Goal: Transaction & Acquisition: Subscribe to service/newsletter

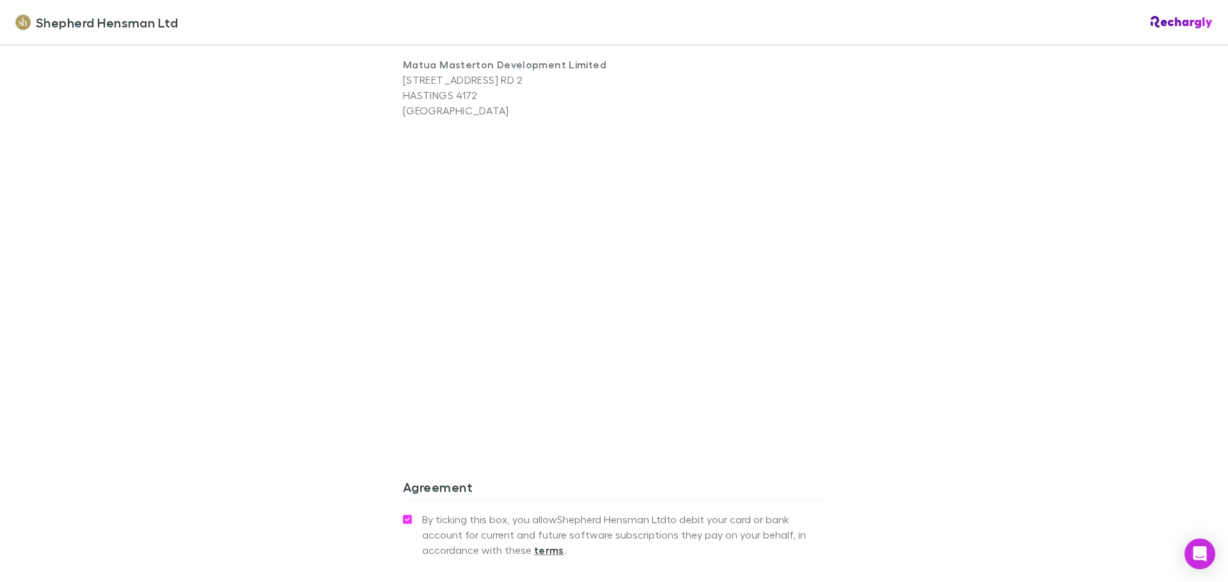
scroll to position [955, 0]
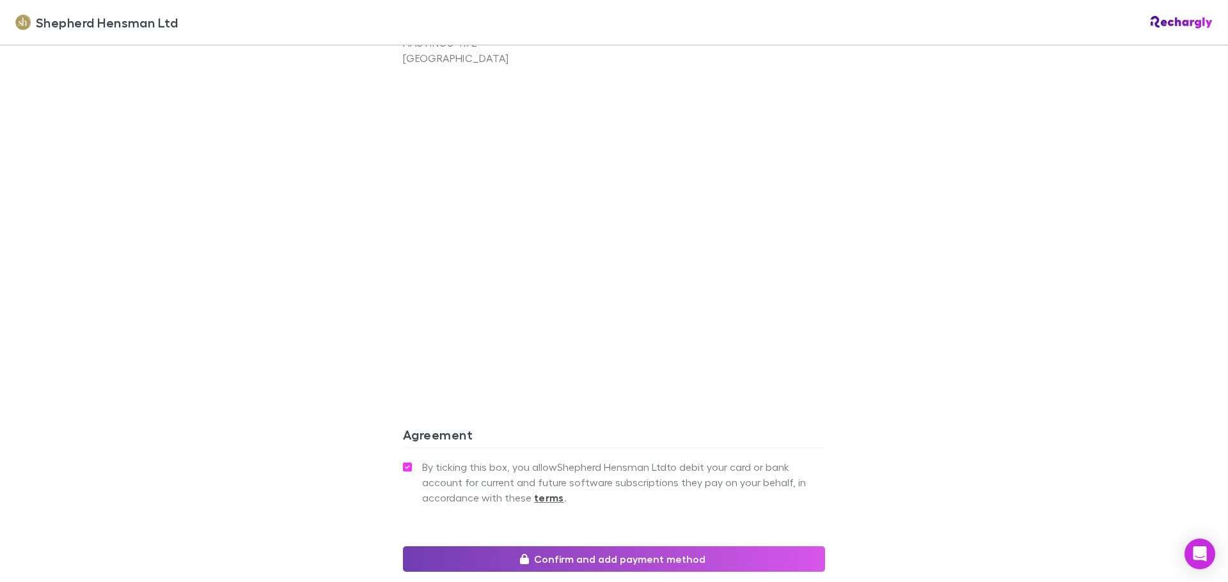
click at [582, 563] on button "Confirm and add payment method" at bounding box center [614, 560] width 422 height 26
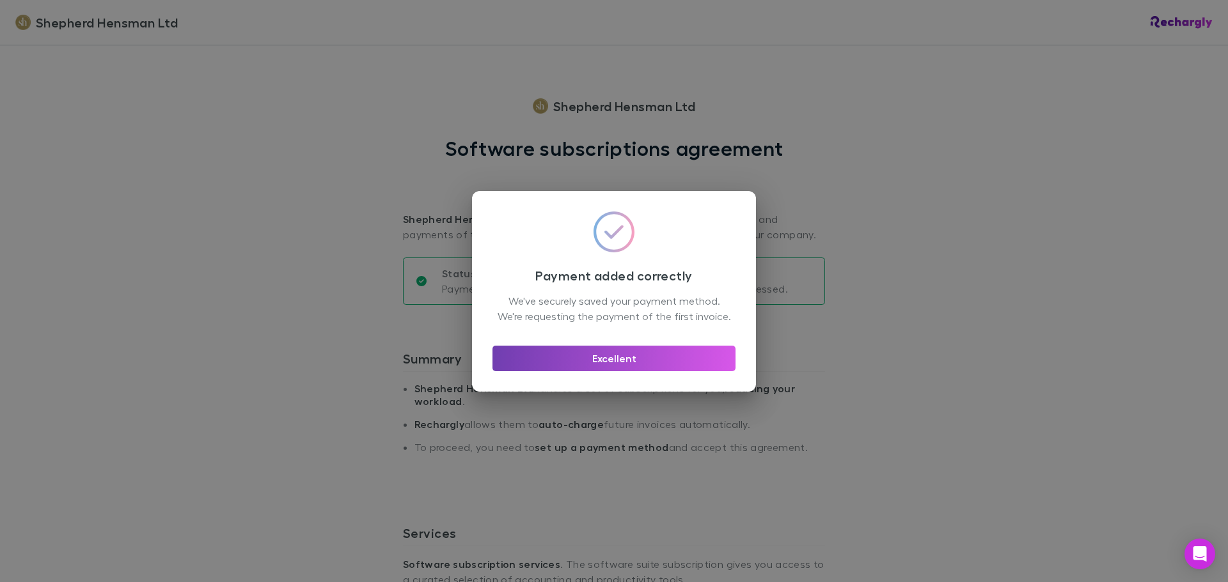
click at [577, 366] on button "Excellent" at bounding box center [613, 359] width 243 height 26
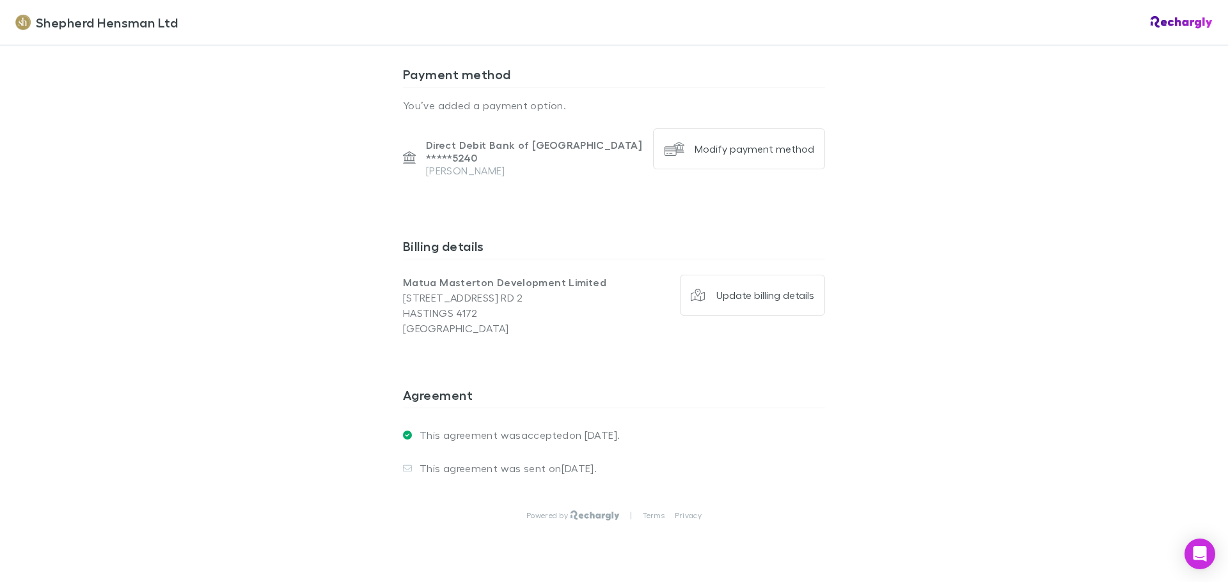
scroll to position [885, 0]
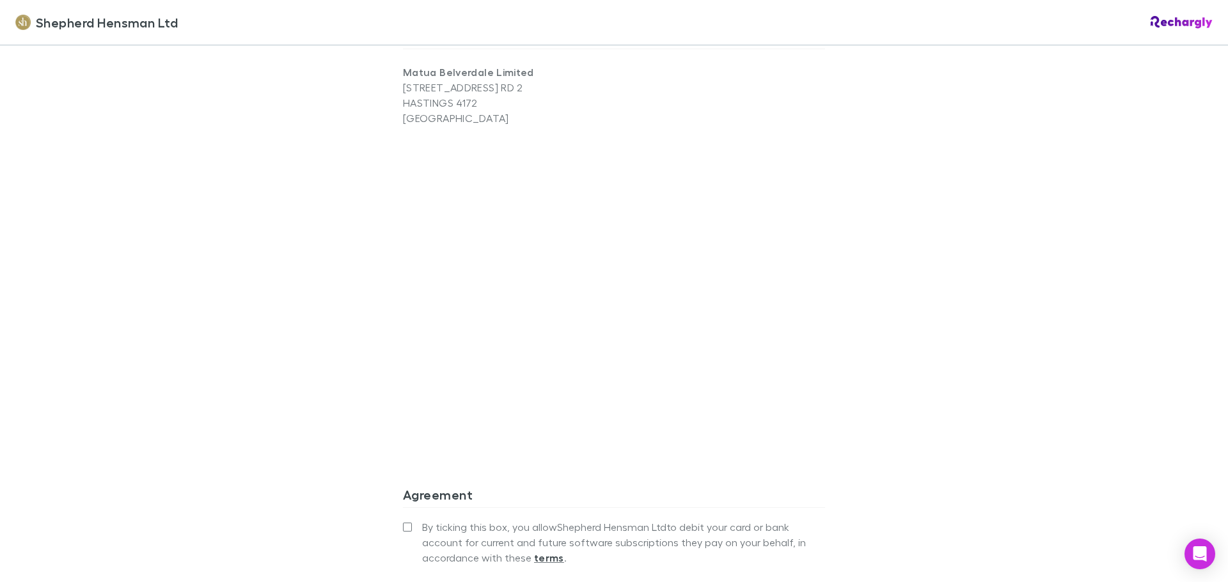
scroll to position [1083, 0]
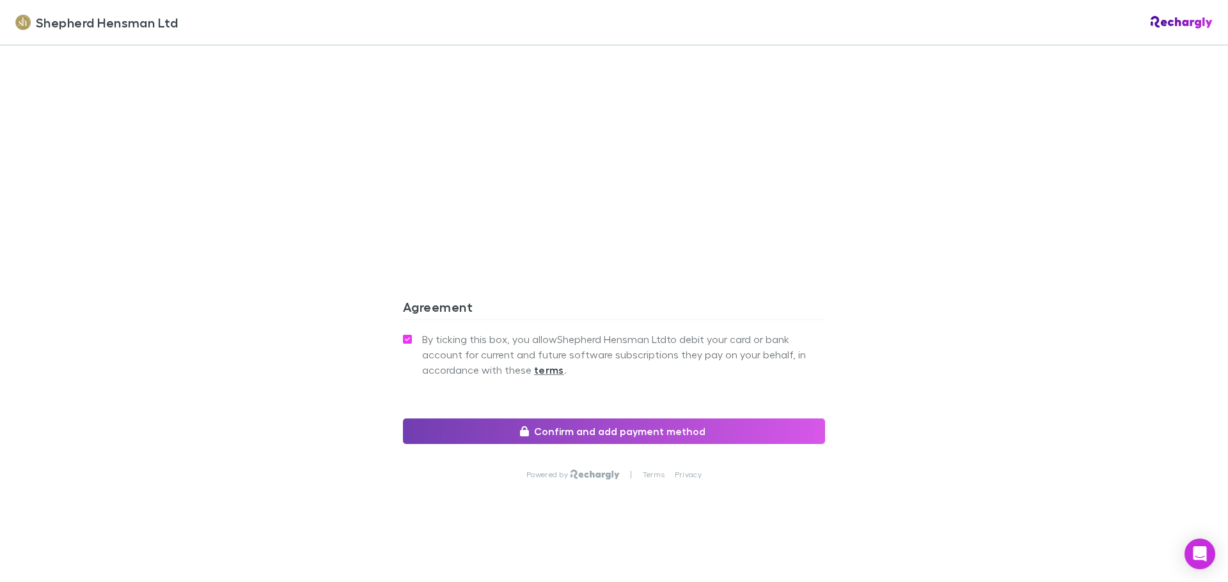
click at [565, 434] on button "Confirm and add payment method" at bounding box center [614, 432] width 422 height 26
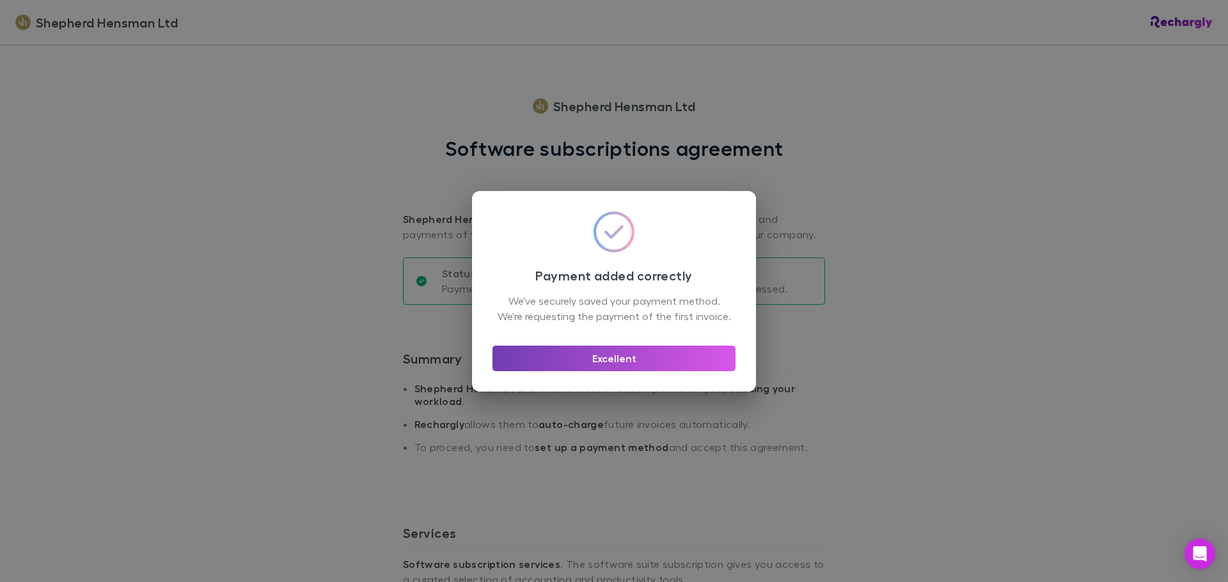
click at [593, 371] on button "Excellent" at bounding box center [613, 359] width 243 height 26
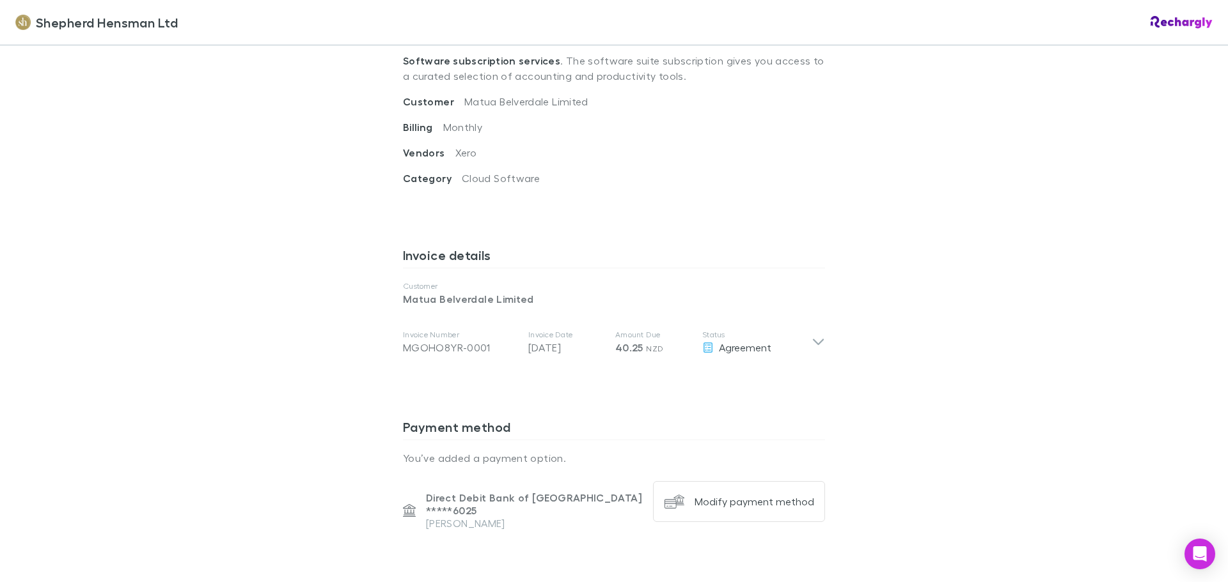
scroll to position [501, 0]
